Goal: Information Seeking & Learning: Check status

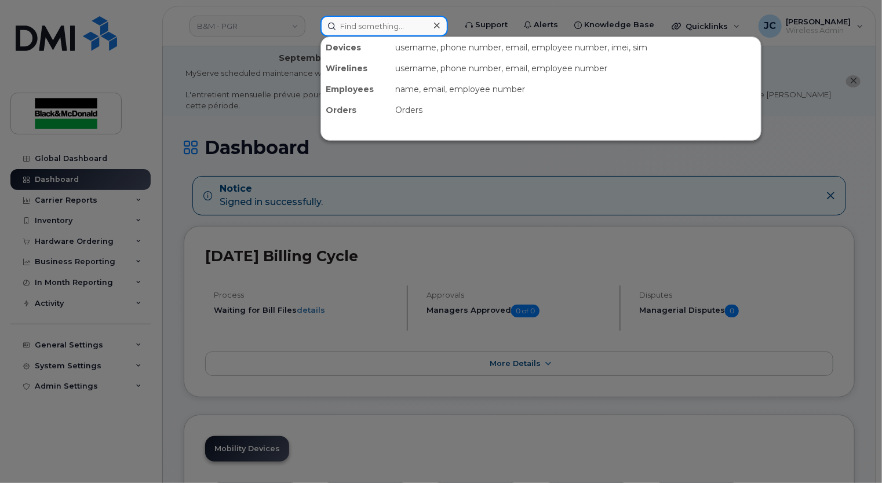
click at [368, 25] on input at bounding box center [383, 26] width 127 height 21
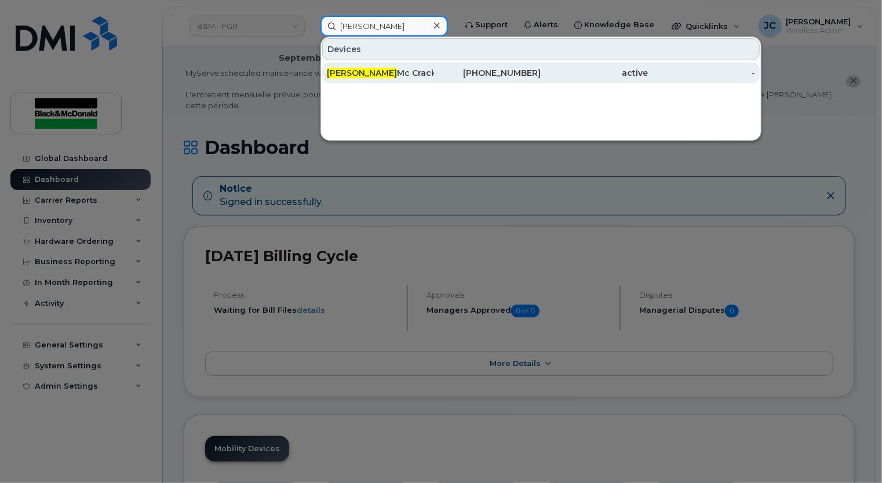
type input "brendan"
click at [505, 70] on div "[PHONE_NUMBER]" at bounding box center [487, 73] width 107 height 12
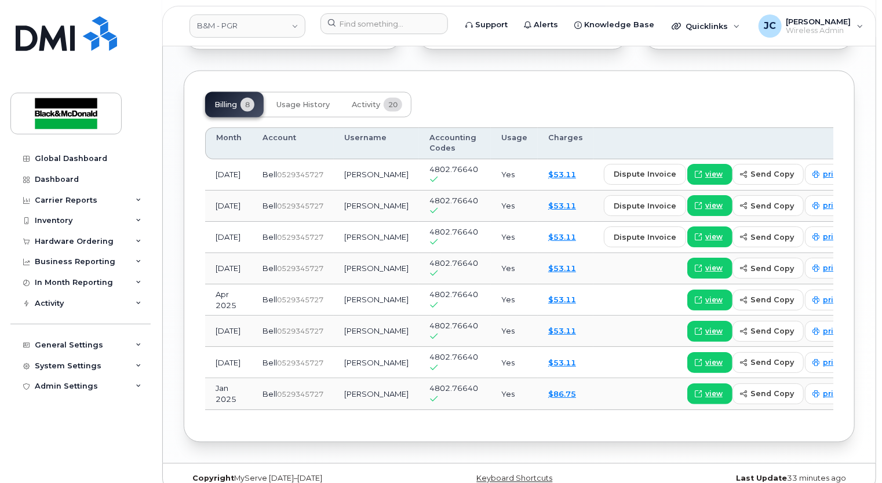
scroll to position [1003, 0]
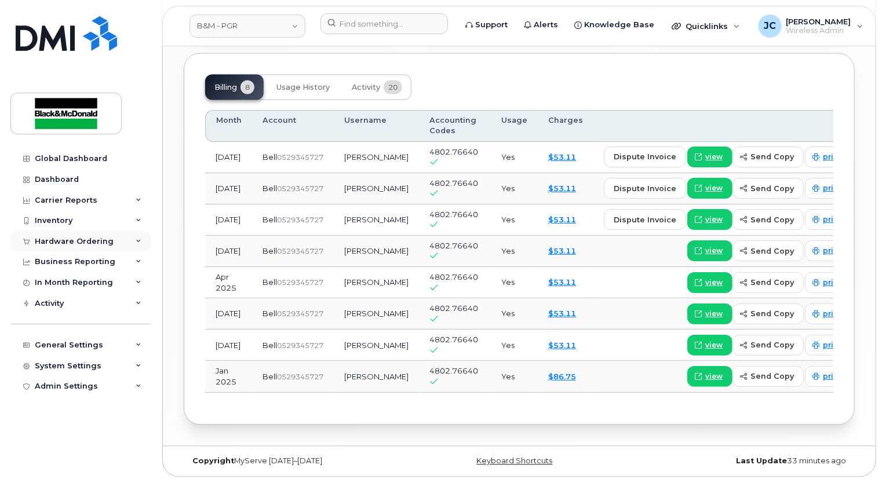
click at [92, 240] on div "Hardware Ordering" at bounding box center [74, 241] width 79 height 9
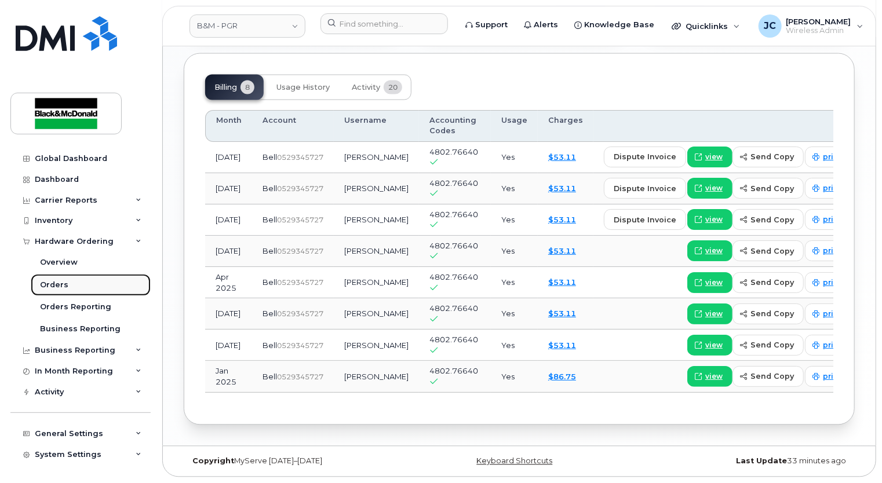
click at [58, 281] on div "Orders" at bounding box center [54, 285] width 28 height 10
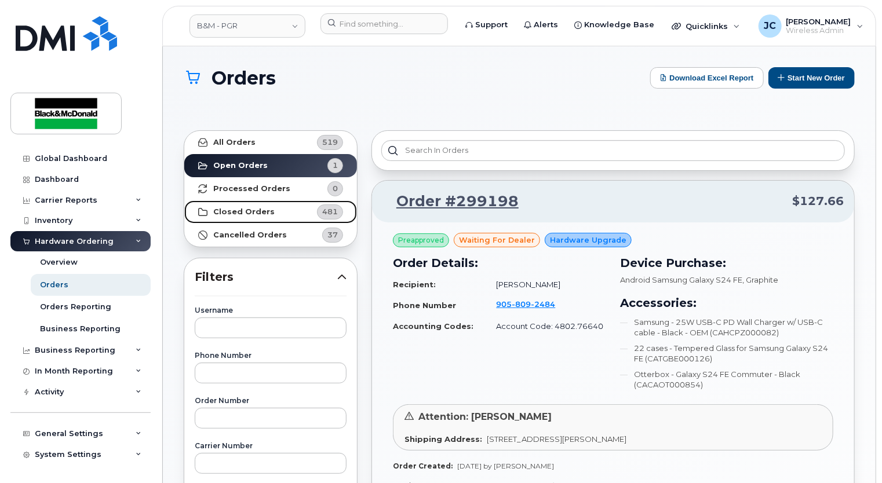
click at [256, 217] on link "Closed Orders 481" at bounding box center [270, 211] width 173 height 23
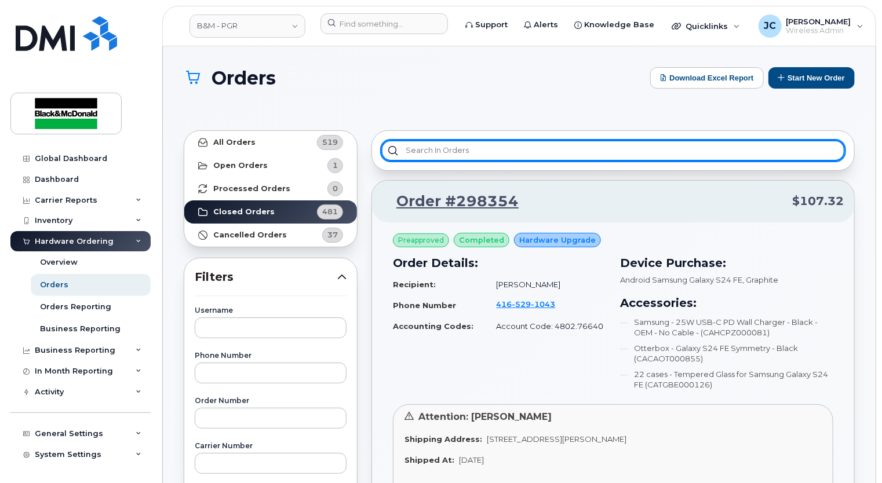
click at [443, 156] on input "text" at bounding box center [613, 150] width 464 height 21
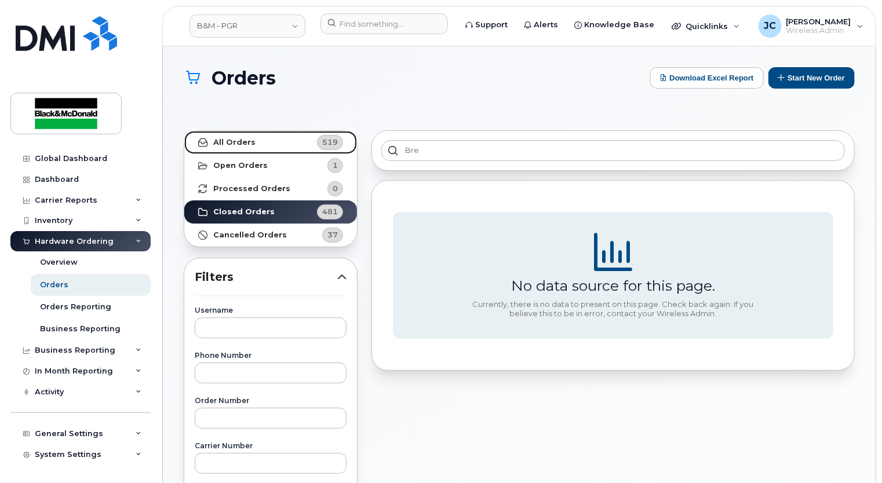
click at [239, 145] on strong "All Orders" at bounding box center [234, 142] width 42 height 9
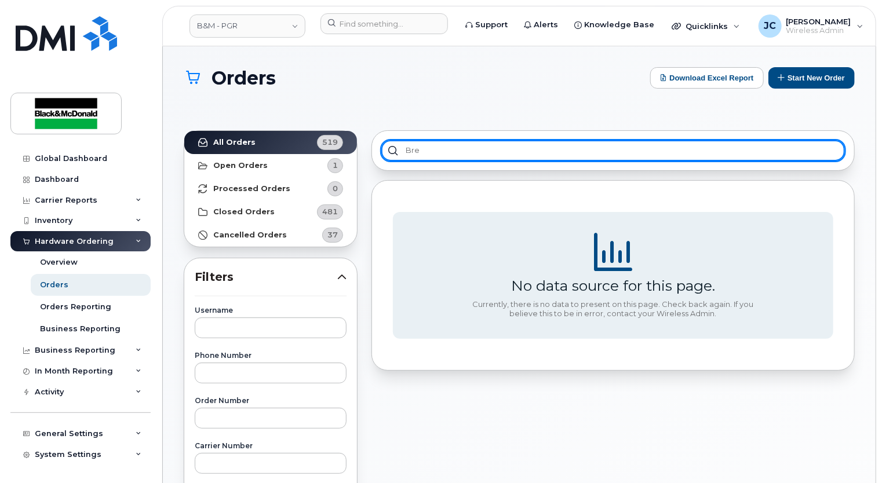
click at [434, 154] on input "bre" at bounding box center [613, 150] width 464 height 21
type input "brendan McCracken"
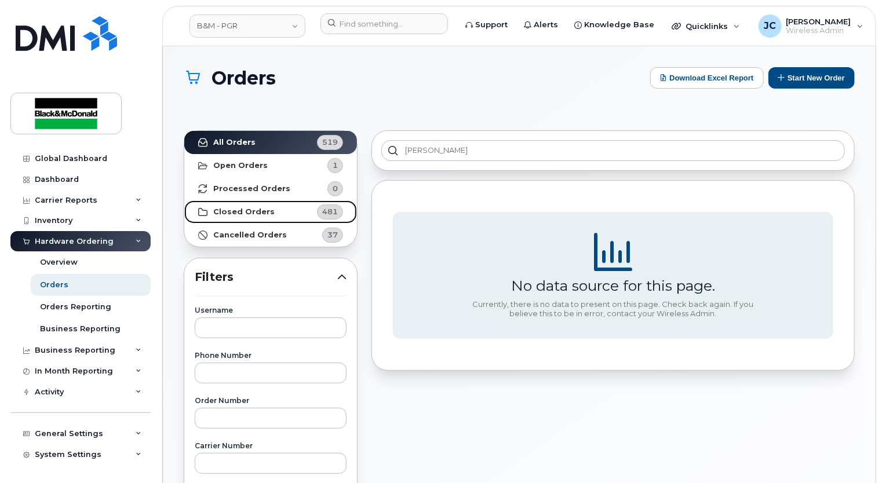
click at [245, 210] on strong "Closed Orders" at bounding box center [243, 211] width 61 height 9
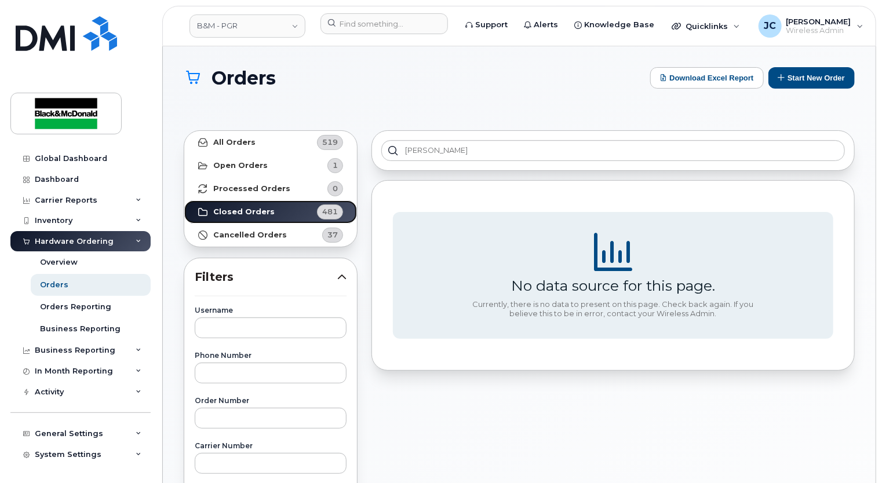
click at [245, 210] on strong "Closed Orders" at bounding box center [243, 211] width 61 height 9
click at [243, 143] on strong "All Orders" at bounding box center [234, 142] width 42 height 9
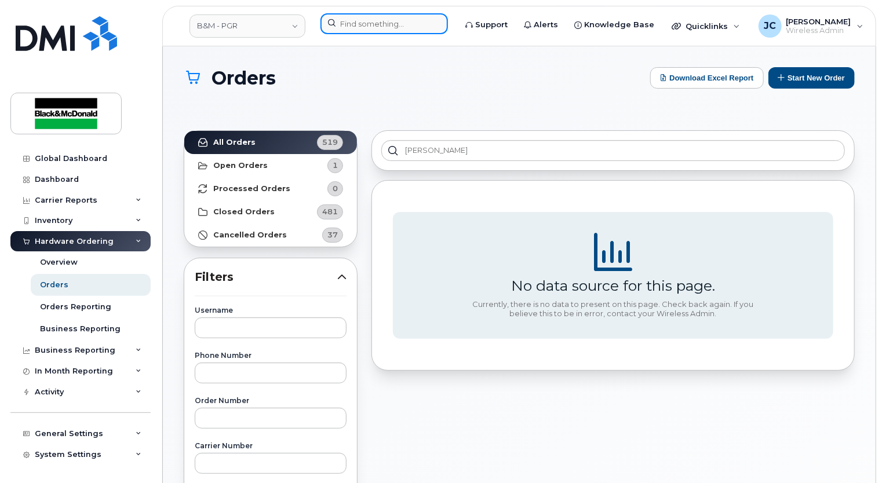
click at [359, 30] on input at bounding box center [383, 23] width 127 height 21
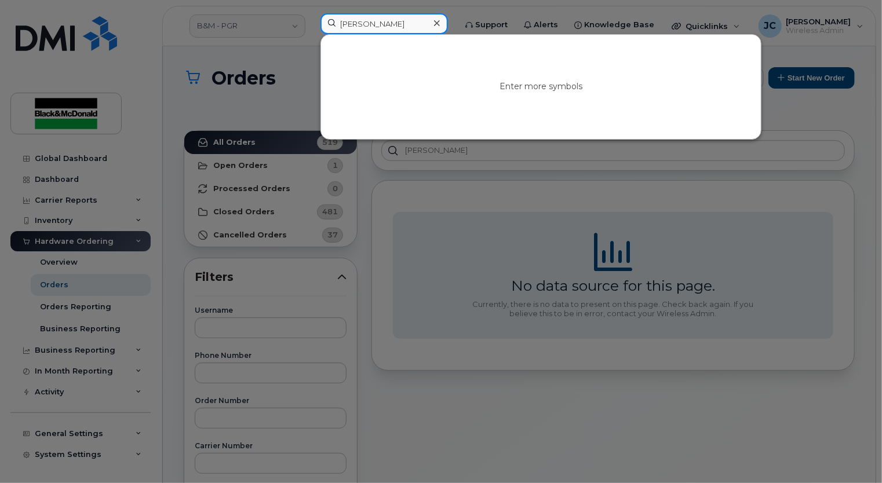
type input "brendan"
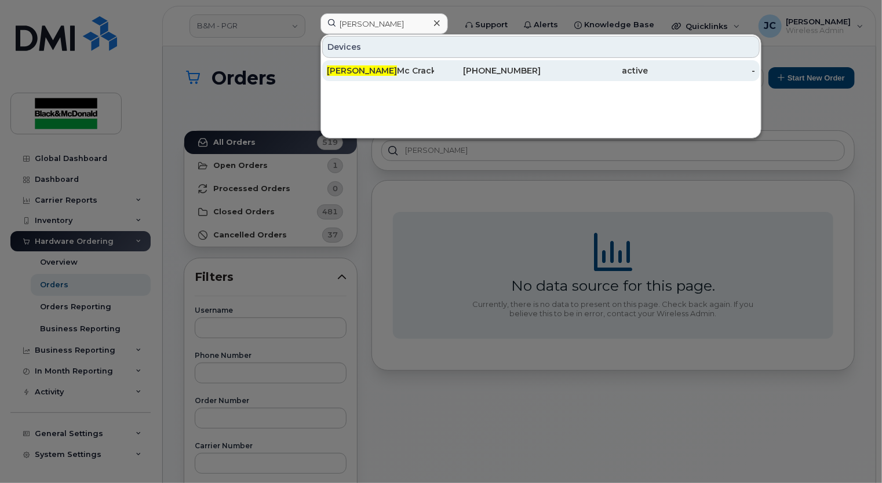
click at [503, 71] on div "[PHONE_NUMBER]" at bounding box center [487, 71] width 107 height 12
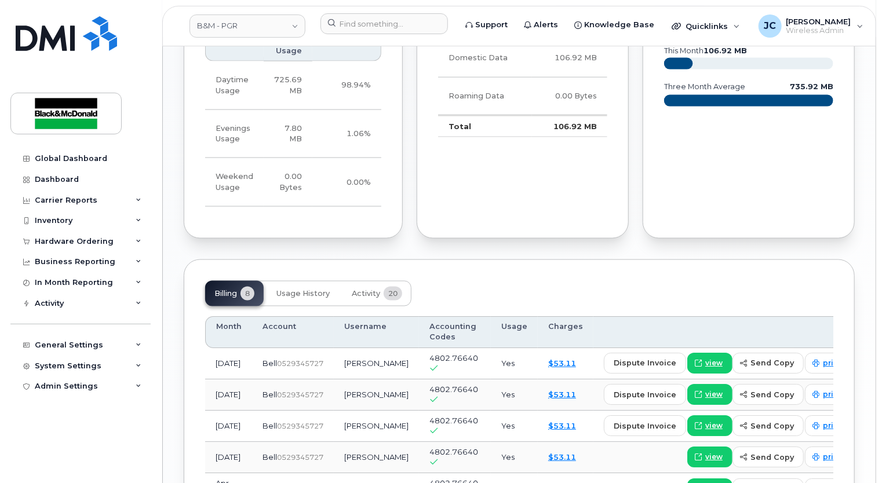
scroll to position [811, 0]
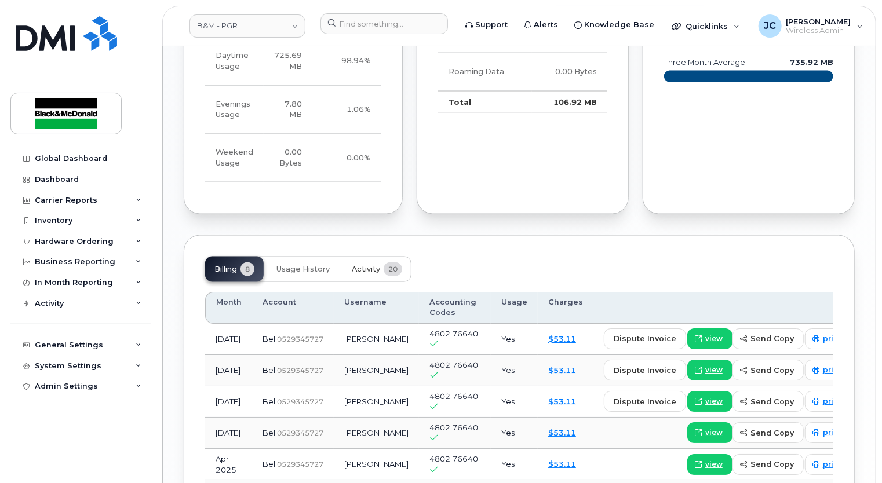
click at [364, 274] on span "Activity" at bounding box center [366, 269] width 28 height 9
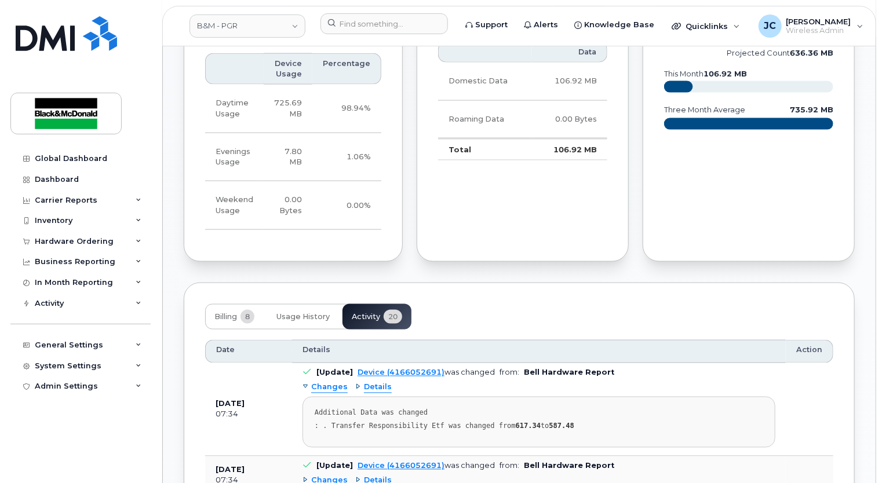
scroll to position [835, 0]
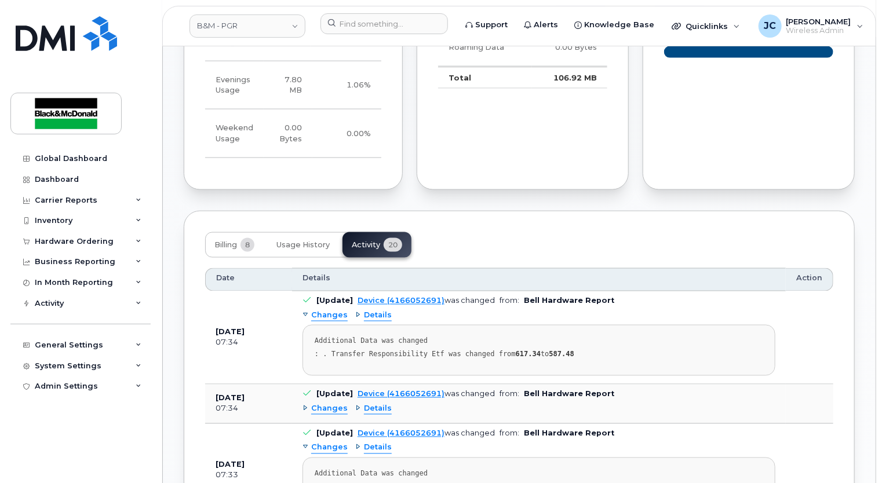
click at [372, 253] on div "Billing 8 Usage History Activity 20" at bounding box center [308, 244] width 206 height 25
click at [373, 257] on div "Billing 8 Usage History Activity 20" at bounding box center [308, 244] width 206 height 25
click at [316, 250] on span "Usage History" at bounding box center [302, 244] width 53 height 9
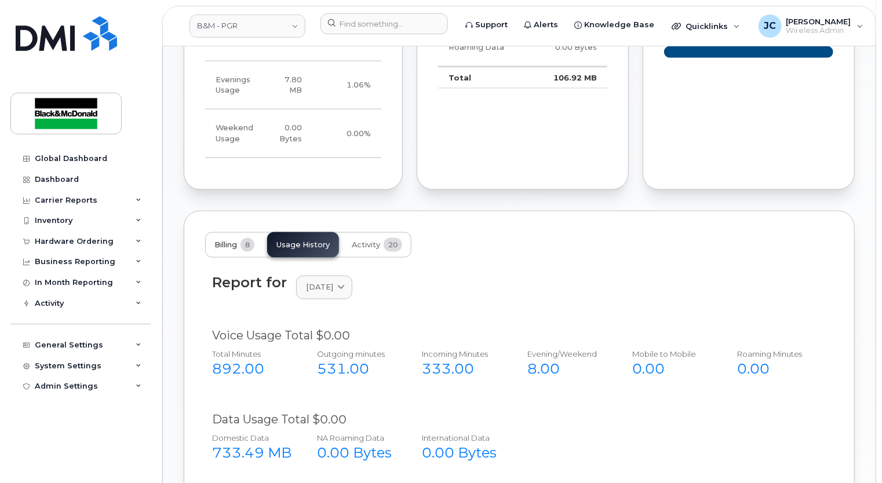
click at [236, 250] on span "Billing" at bounding box center [225, 244] width 23 height 9
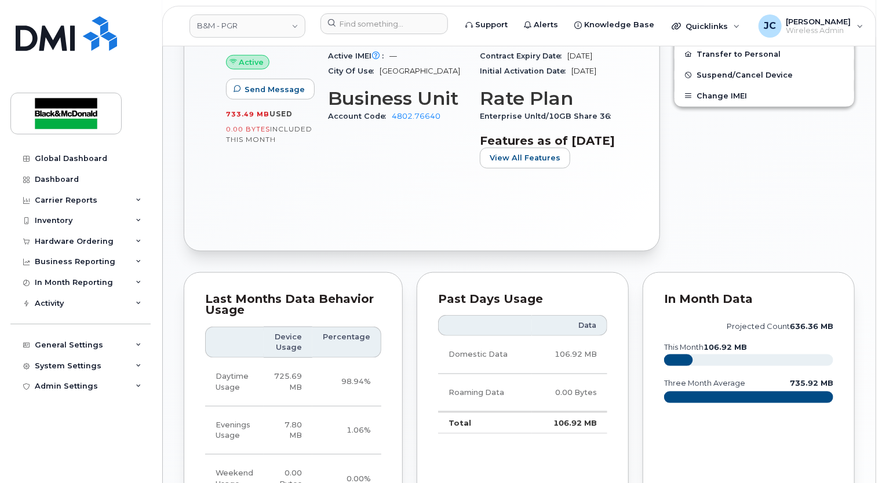
scroll to position [481, 0]
